Goal: Navigation & Orientation: Find specific page/section

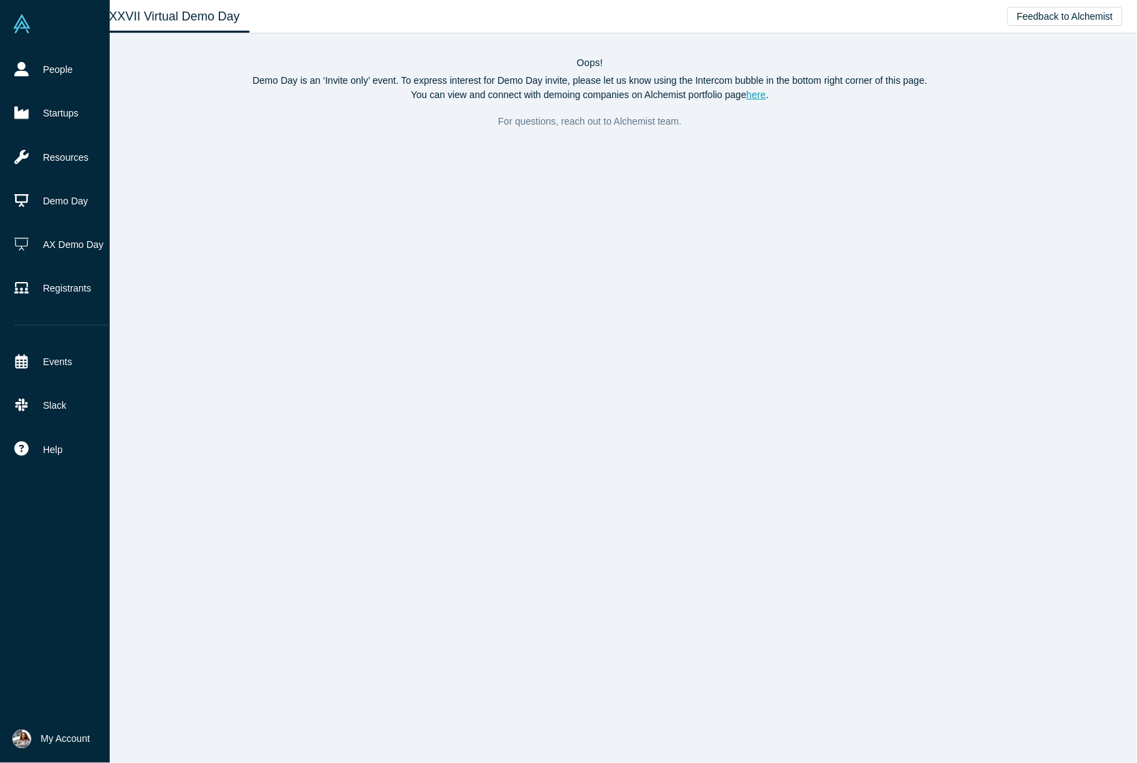
click at [19, 735] on img at bounding box center [21, 739] width 19 height 19
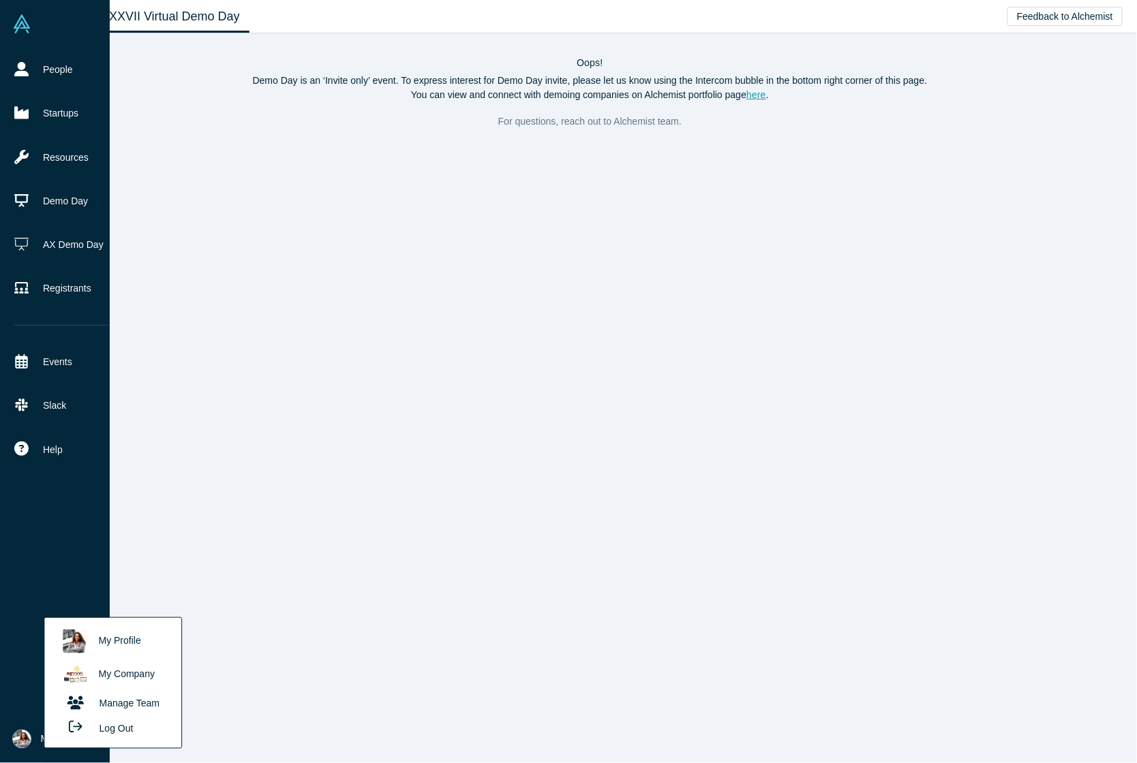
click at [114, 724] on button "Log Out" at bounding box center [97, 728] width 82 height 25
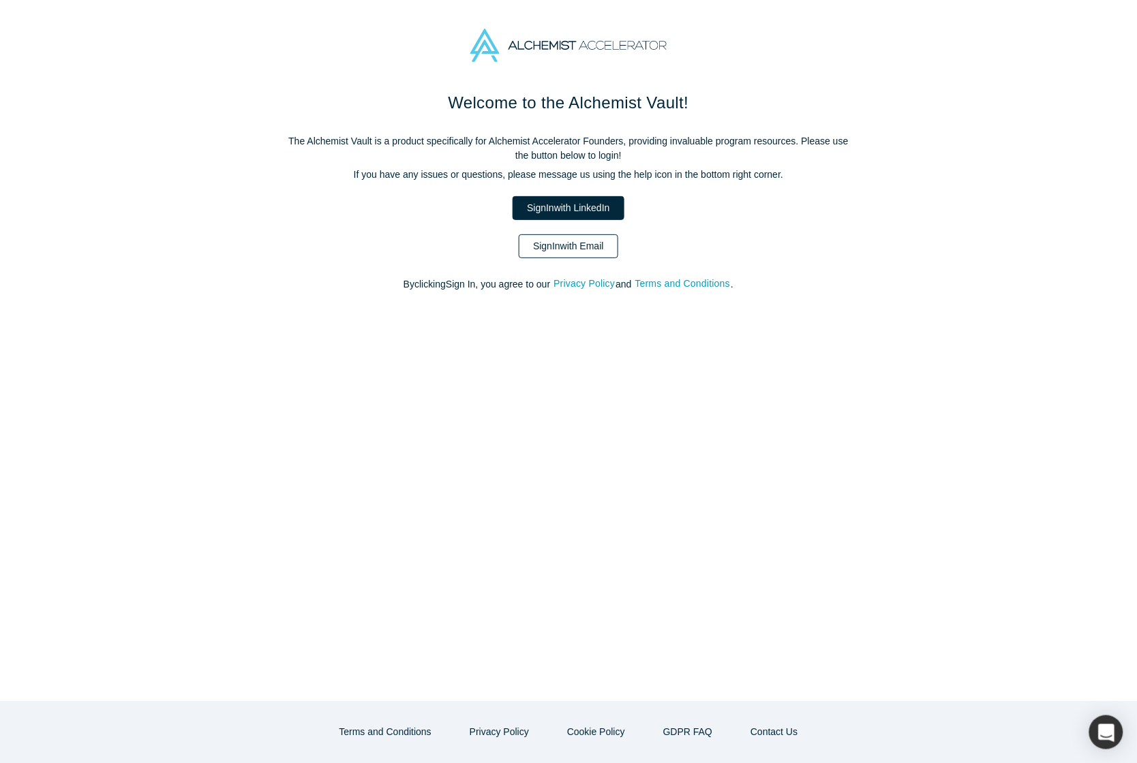
click at [600, 247] on link "Sign In with Email" at bounding box center [569, 246] width 100 height 24
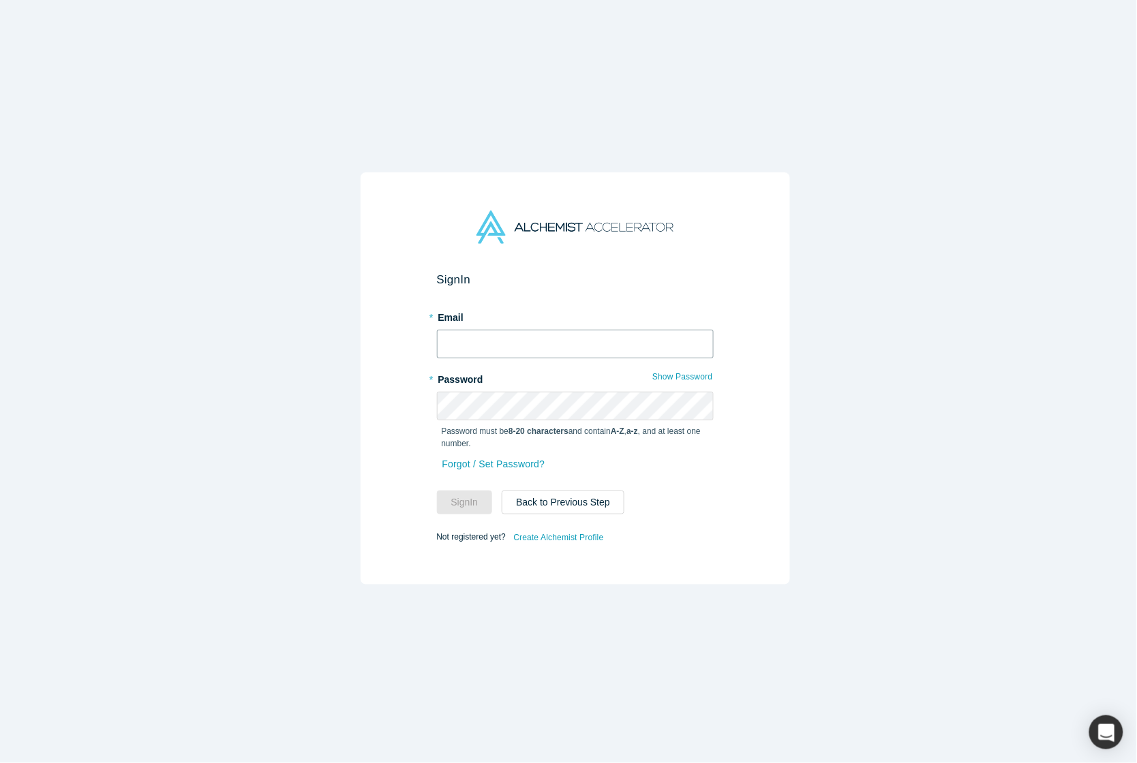
type input "[PERSON_NAME][EMAIL_ADDRESS][DOMAIN_NAME]"
click at [466, 498] on button "Sign In" at bounding box center [465, 503] width 56 height 24
